Goal: Transaction & Acquisition: Purchase product/service

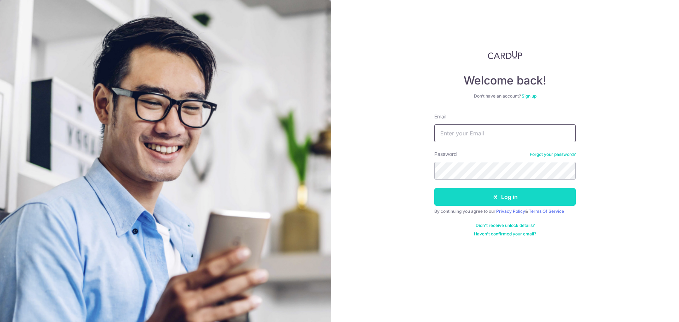
type input "[EMAIL_ADDRESS][DOMAIN_NAME]"
click at [494, 198] on icon "submit" at bounding box center [496, 197] width 6 height 6
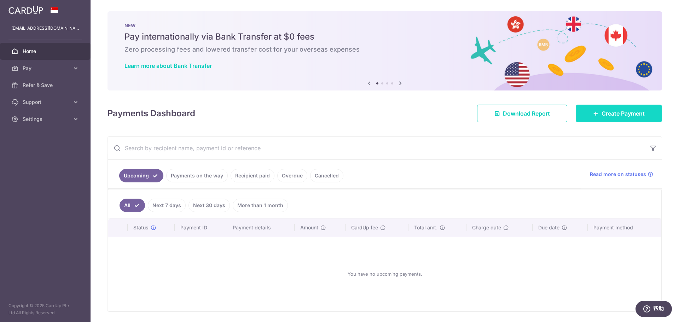
click at [610, 112] on span "Create Payment" at bounding box center [623, 113] width 43 height 8
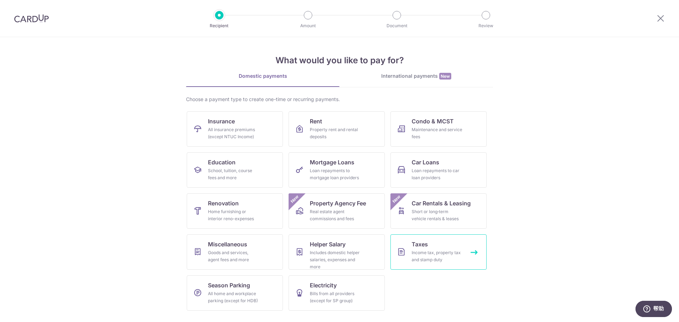
click at [429, 247] on link "Taxes Income tax, property tax and stamp duty" at bounding box center [438, 252] width 96 height 35
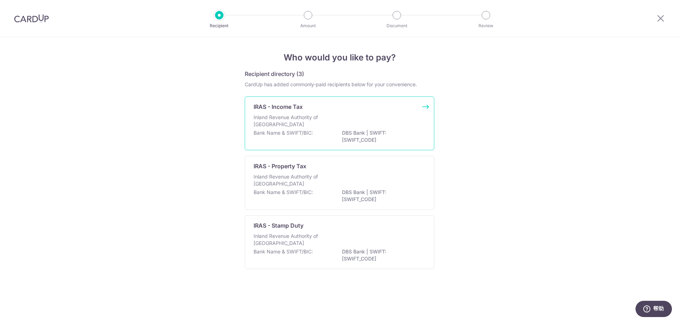
click at [299, 107] on p "IRAS - Income Tax" at bounding box center [278, 107] width 49 height 8
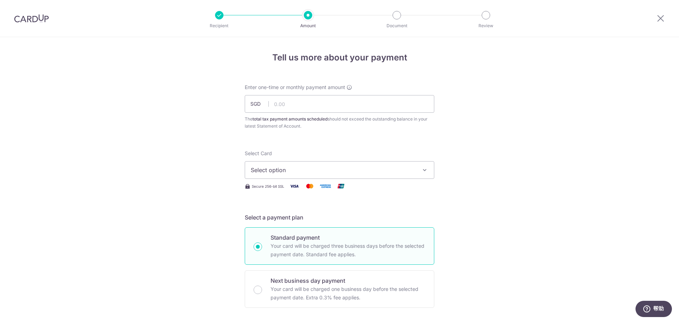
scroll to position [35, 0]
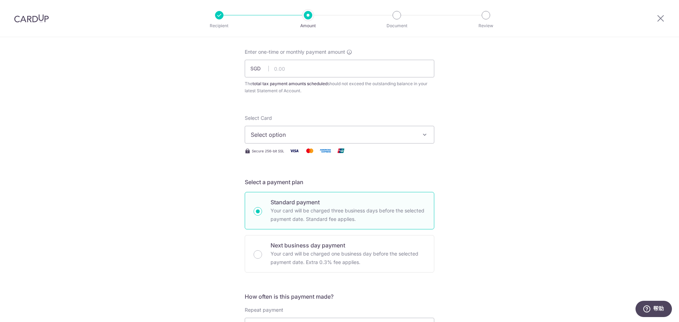
click at [346, 140] on button "Select option" at bounding box center [340, 135] width 190 height 18
click at [288, 183] on span "**** 3073" at bounding box center [281, 185] width 27 height 8
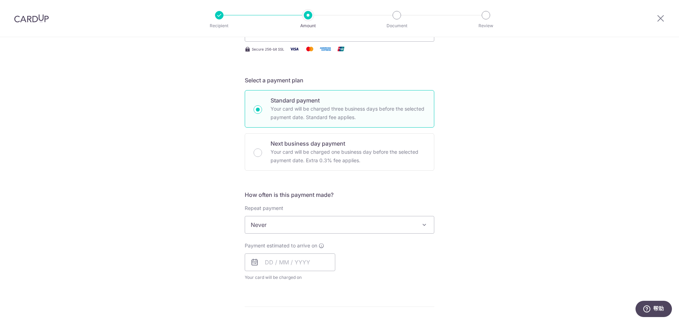
scroll to position [141, 0]
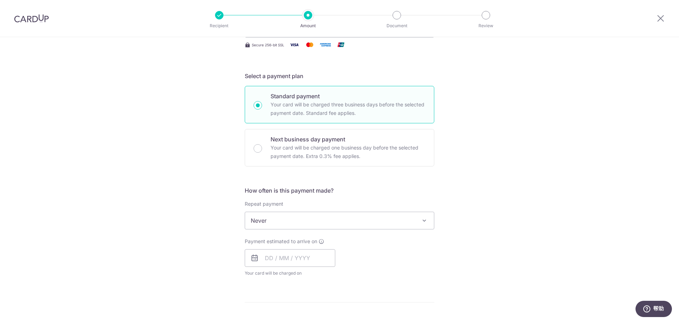
click at [354, 220] on span "Never" at bounding box center [339, 220] width 189 height 17
click at [425, 222] on span at bounding box center [424, 220] width 8 height 8
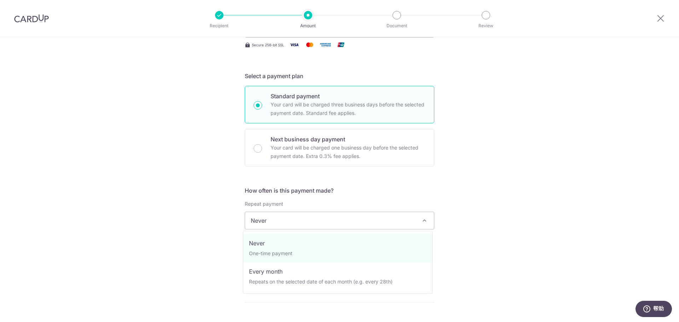
click at [425, 222] on span at bounding box center [424, 220] width 8 height 8
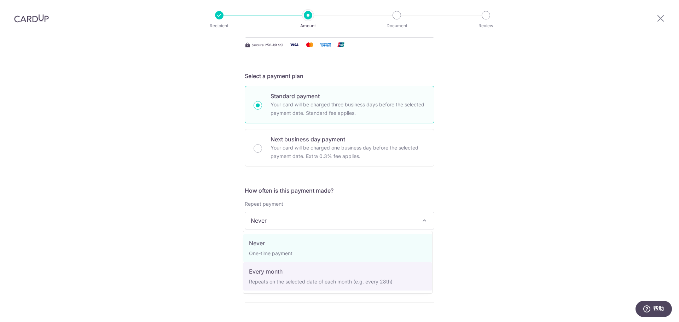
select select "3"
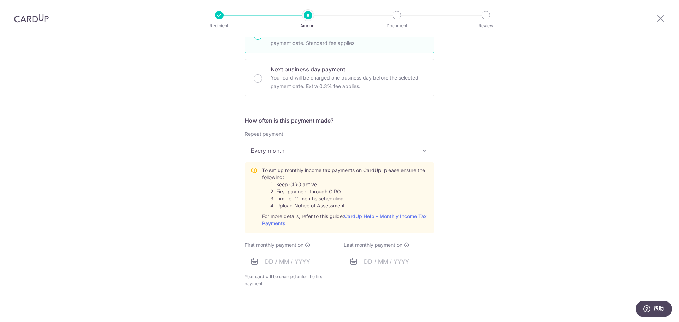
scroll to position [212, 0]
click at [495, 201] on div "Tell us more about your payment Enter one-time or monthly payment amount SGD Th…" at bounding box center [339, 193] width 679 height 737
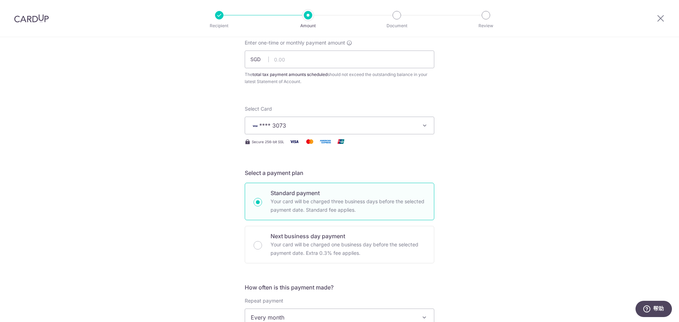
scroll to position [0, 0]
